Goal: Task Accomplishment & Management: Use online tool/utility

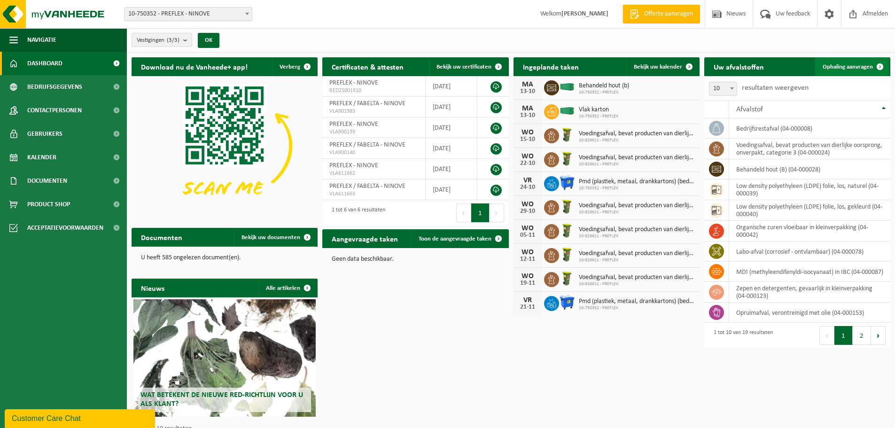
click at [855, 64] on span "Ophaling aanvragen" at bounding box center [848, 67] width 50 height 6
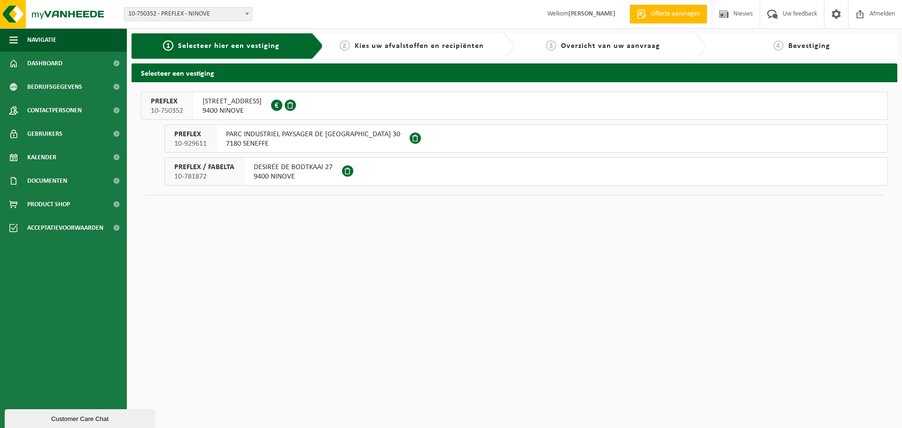
click at [235, 105] on span "ELISABETHLAAN 153" at bounding box center [232, 101] width 59 height 9
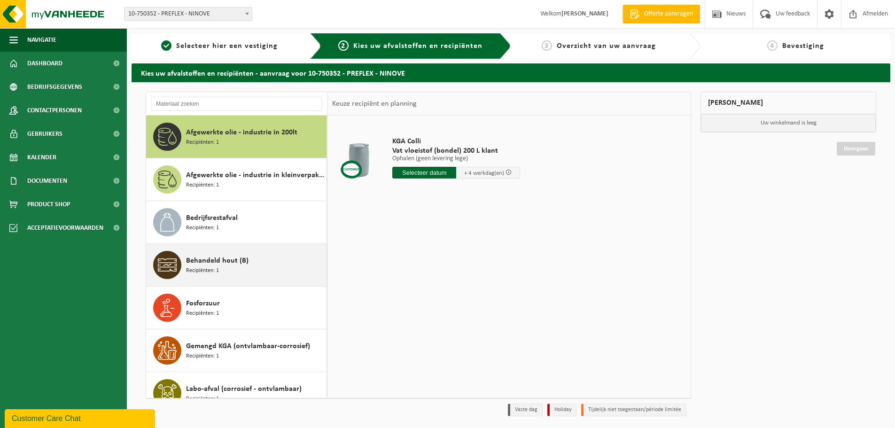
click at [219, 266] on div "Behandeld hout (B) Recipiënten: 1" at bounding box center [255, 265] width 138 height 28
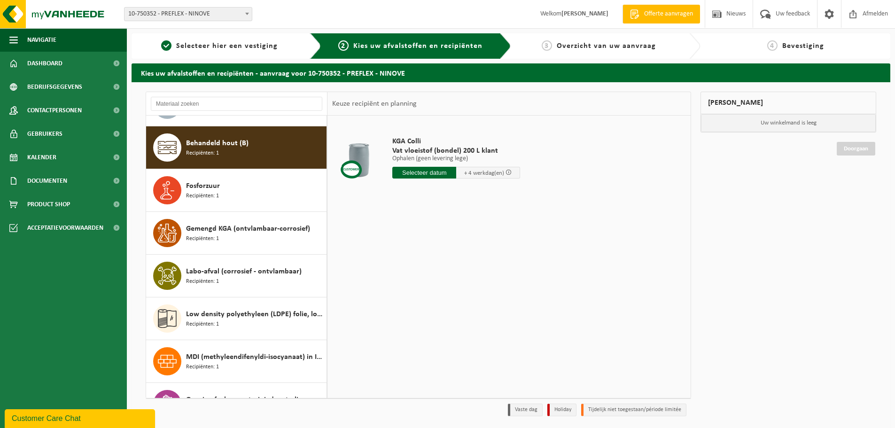
scroll to position [128, 0]
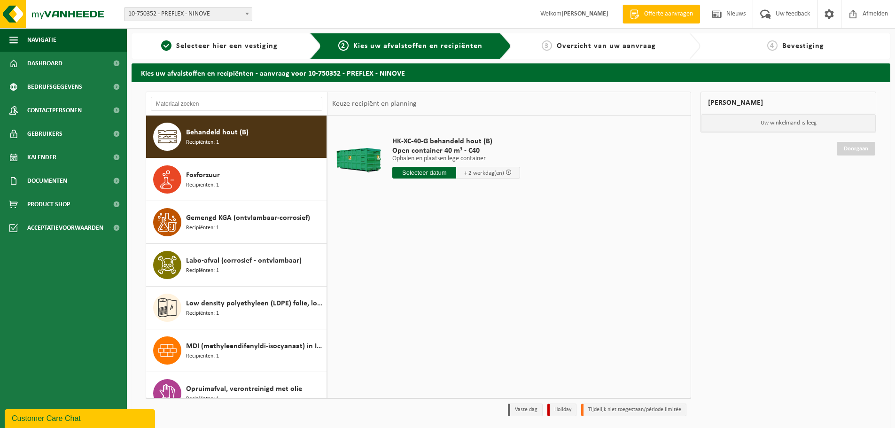
click at [426, 173] on input "text" at bounding box center [424, 173] width 64 height 12
click at [397, 289] on div "27" at bounding box center [401, 286] width 16 height 15
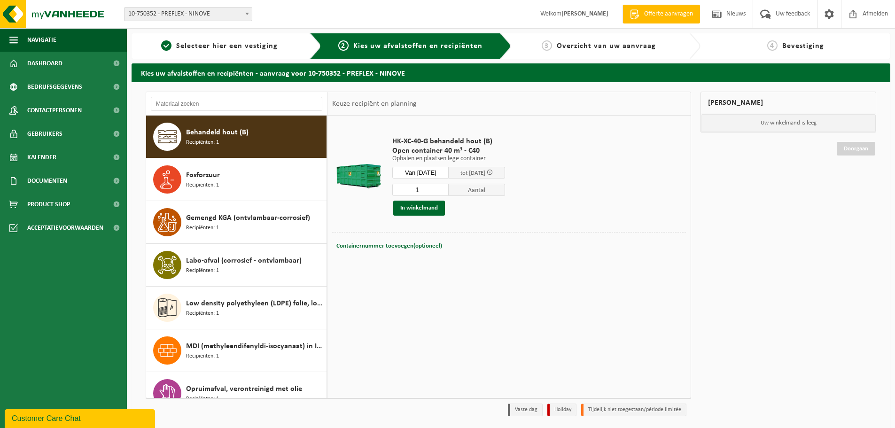
click at [437, 175] on input "Van 2025-10-27" at bounding box center [420, 173] width 56 height 12
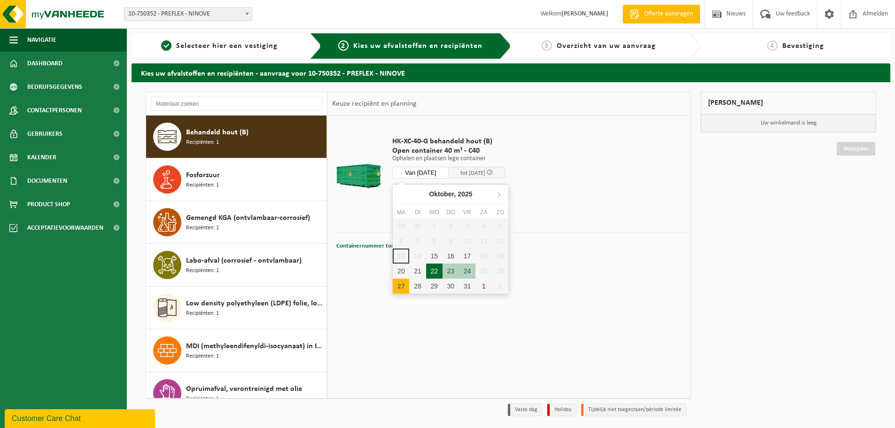
click at [437, 272] on div "22" at bounding box center [434, 271] width 16 height 15
type input "Van 2025-10-22"
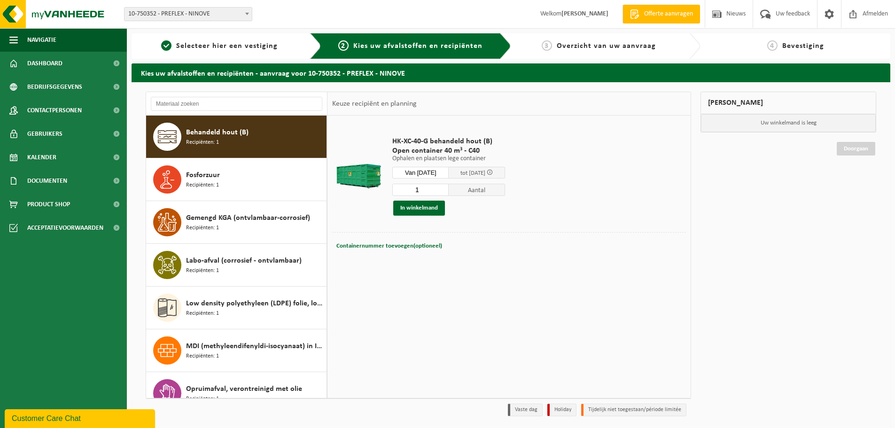
click at [447, 172] on input "Van 2025-10-22" at bounding box center [420, 173] width 56 height 12
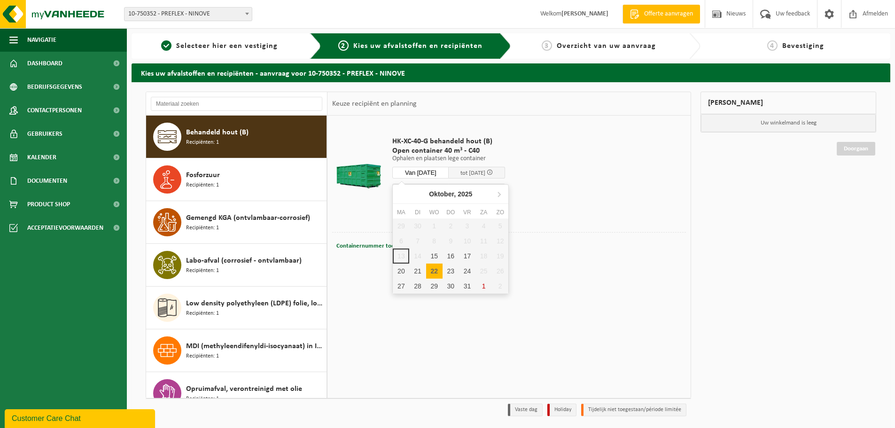
click at [591, 295] on div "HK-XC-40-G behandeld hout (B) Open container 40 m³ - C40 Ophalen en plaatsen le…" at bounding box center [509, 257] width 363 height 282
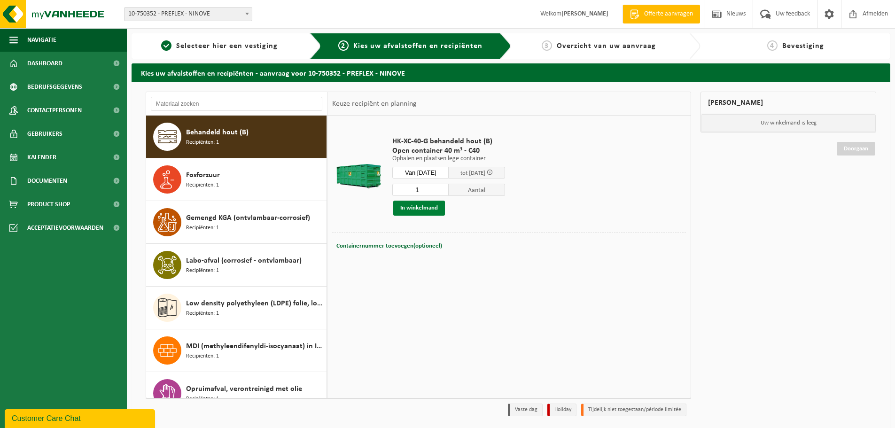
click at [432, 205] on button "In winkelmand" at bounding box center [419, 208] width 52 height 15
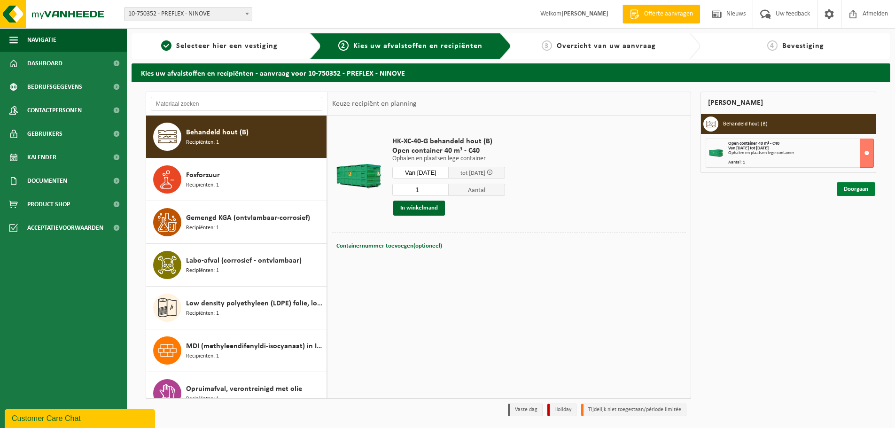
click at [856, 190] on link "Doorgaan" at bounding box center [856, 189] width 39 height 14
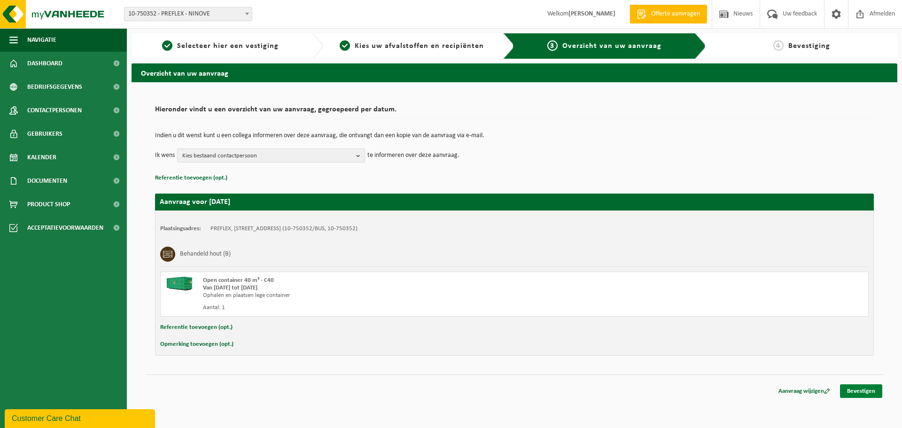
click at [860, 387] on link "Bevestigen" at bounding box center [861, 391] width 42 height 14
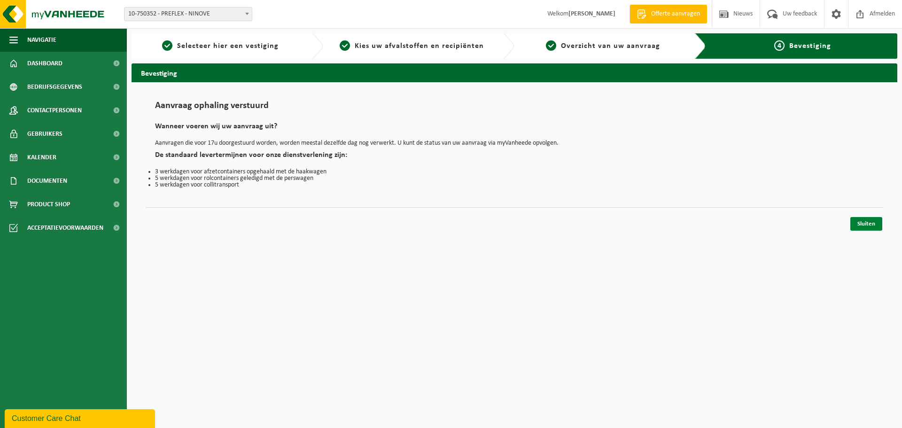
click at [864, 221] on link "Sluiten" at bounding box center [867, 224] width 32 height 14
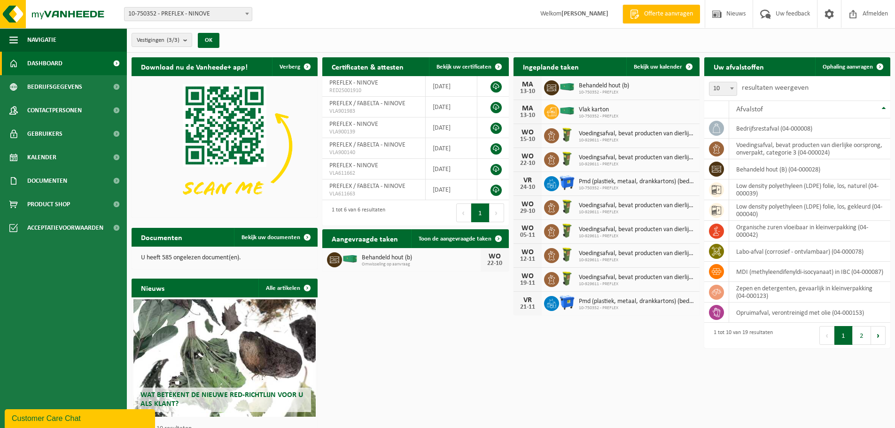
click at [730, 61] on h2 "Uw afvalstoffen" at bounding box center [738, 66] width 69 height 18
